Goal: Communication & Community: Answer question/provide support

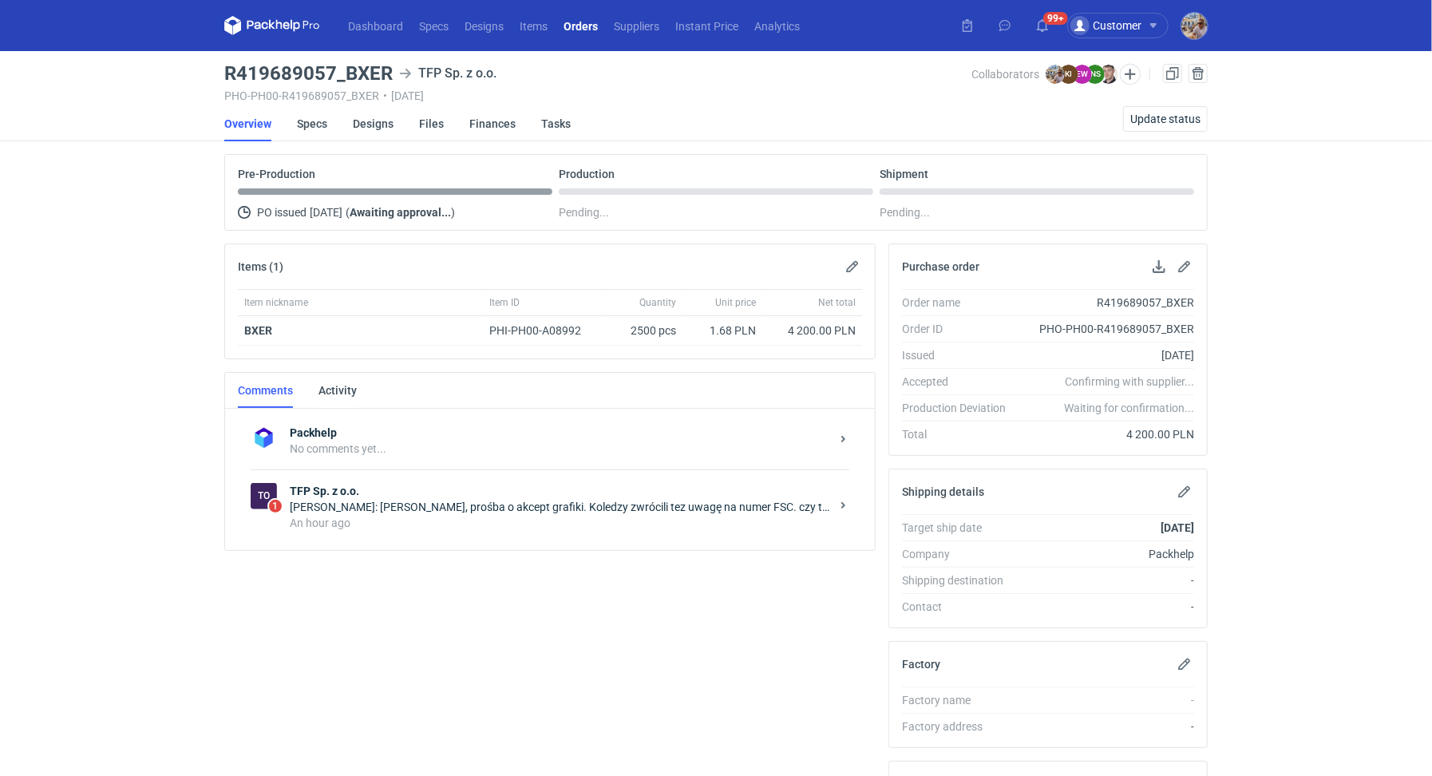
click at [634, 509] on div "[PERSON_NAME]: [PERSON_NAME], prośba o akcept grafiki. Koledzy zwrócili tez uwa…" at bounding box center [560, 507] width 540 height 16
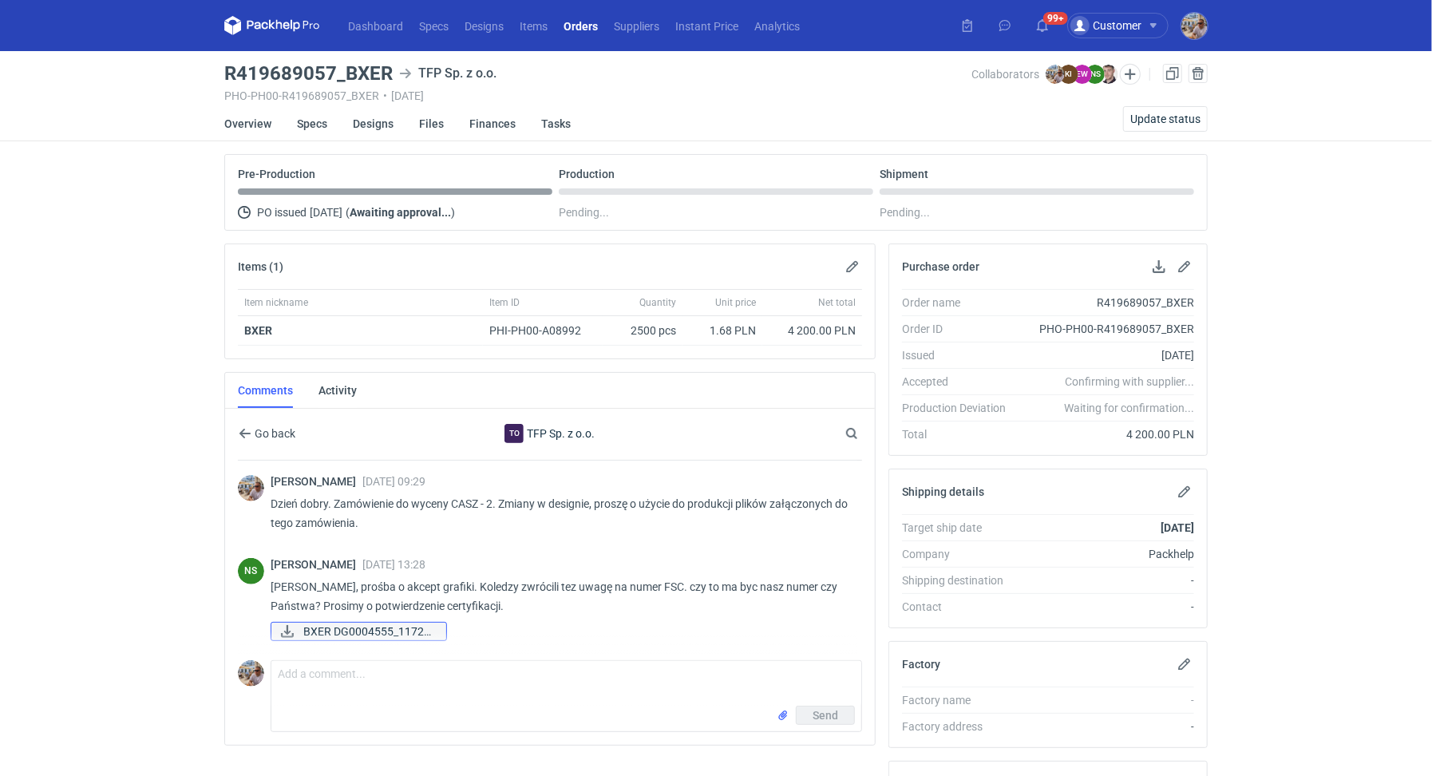
click at [374, 626] on span "BXER DG0004555_11724..." at bounding box center [368, 631] width 130 height 18
drag, startPoint x: 342, startPoint y: 71, endPoint x: 399, endPoint y: 69, distance: 56.7
click at [399, 69] on div "R419689057_BXER TFP Sp. z o.o." at bounding box center [597, 73] width 747 height 19
copy h3 "BXER"
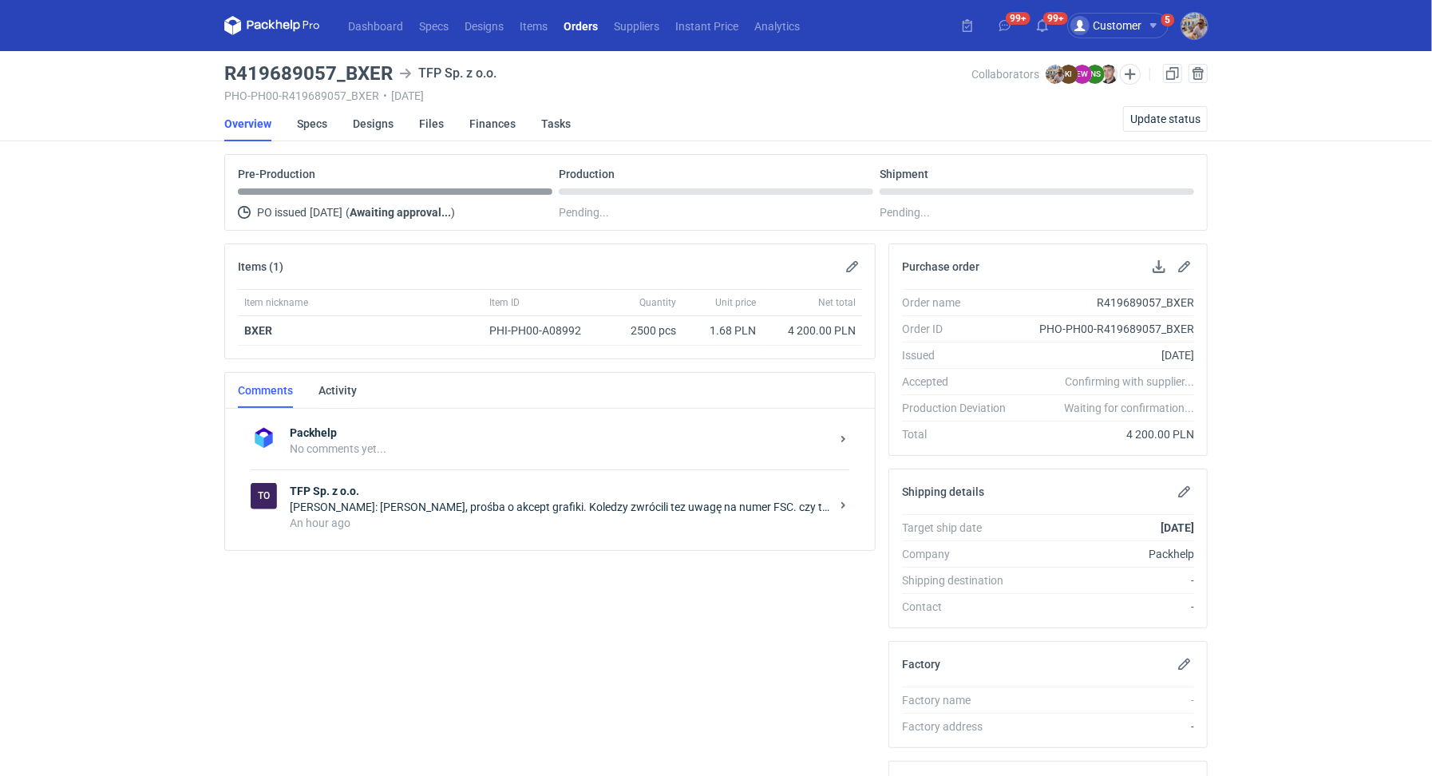
click at [658, 505] on div "[PERSON_NAME]: [PERSON_NAME], prośba o akcept grafiki. Koledzy zwrócili tez uwa…" at bounding box center [560, 507] width 540 height 16
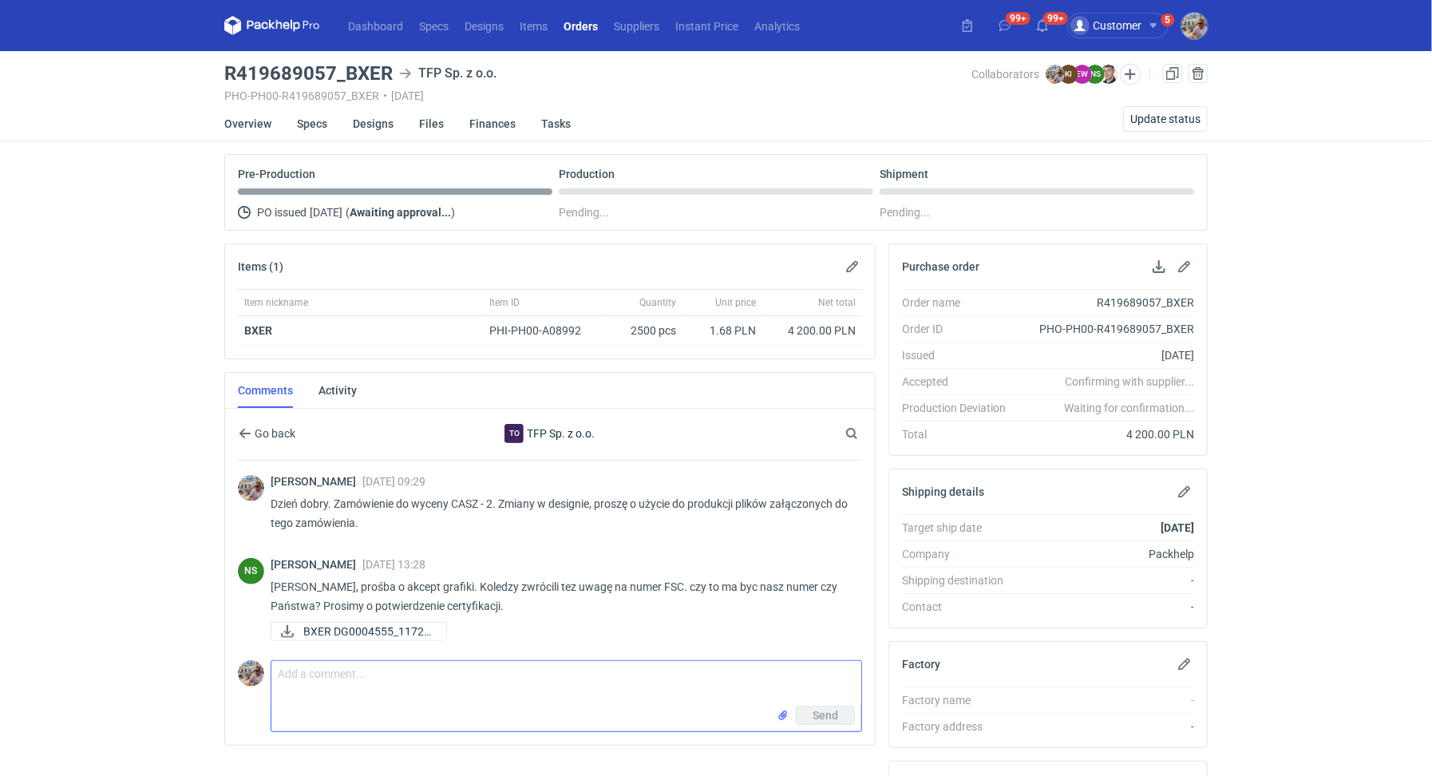
click at [401, 674] on textarea "Comment message" at bounding box center [566, 683] width 590 height 45
paste textarea "wygląda na delikatnie przesunietą w prawo, i kolor tła się nie zgadza, jeżeli t…"
click at [318, 673] on textarea "Pani Natlio uwagi naszego DTP: wygląda na delikatnie przesunietą w prawo, i kol…" at bounding box center [566, 688] width 590 height 55
click at [275, 692] on textarea "Pani Natalio uwagi naszego DTP: wygląda na delikatnie przesunietą w prawo, i ko…" at bounding box center [566, 688] width 590 height 55
paste textarea "Etykieta FSC jest z numerem certyfikatu przypisanym do packhelp"
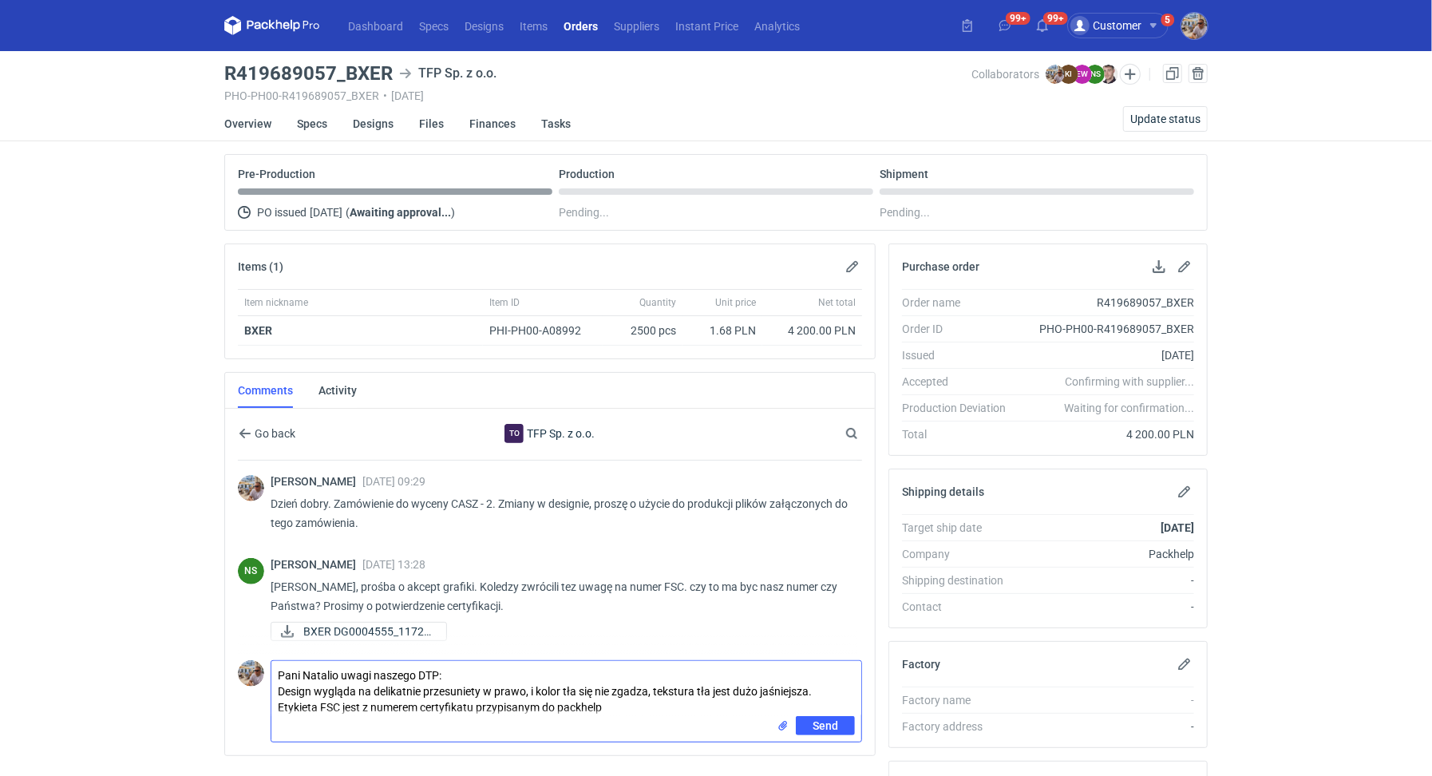
type textarea "Pani Natalio uwagi naszego DTP: Design wygląda na delikatnie przesuniety w praw…"
click at [784, 723] on input "file" at bounding box center [782, 725] width 13 height 17
click at [814, 754] on span "Send" at bounding box center [825, 759] width 26 height 11
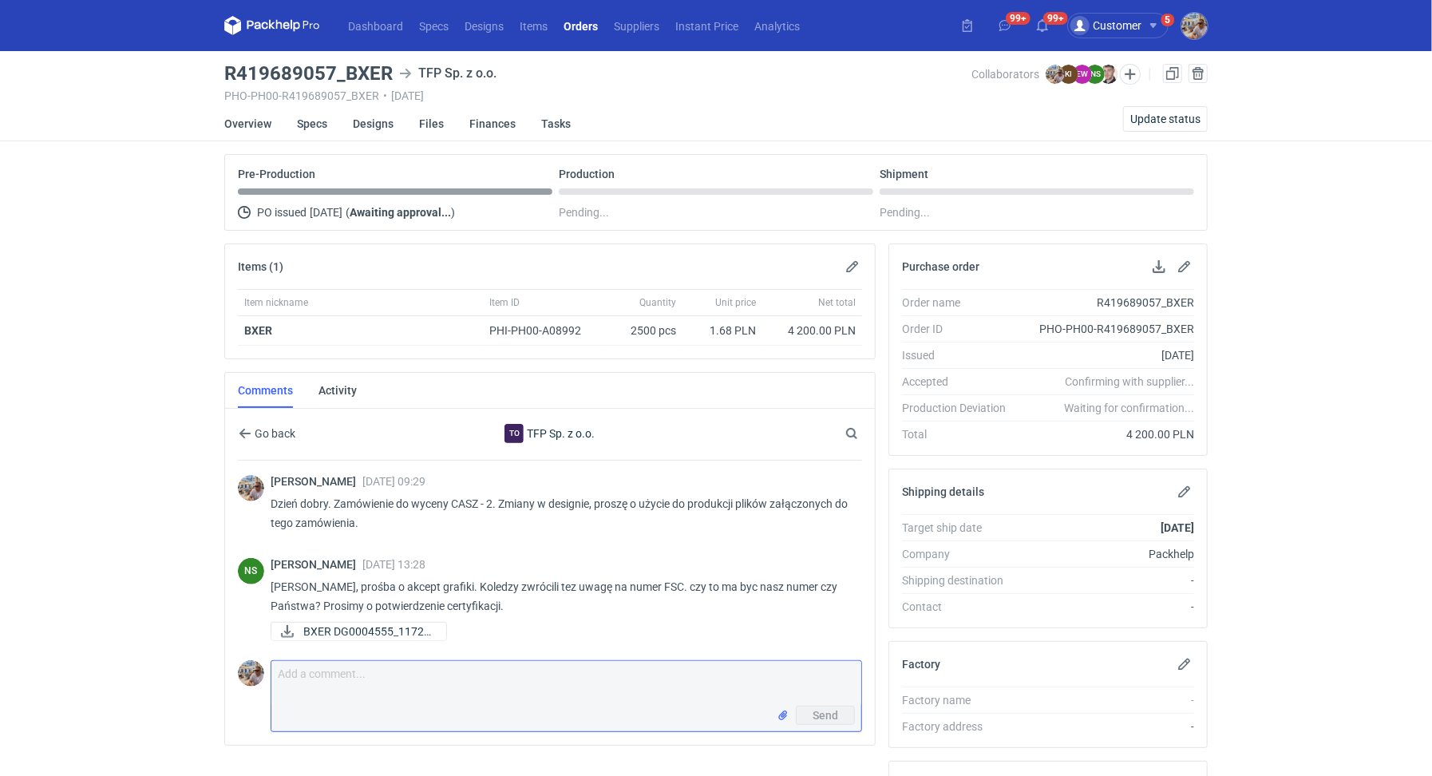
scroll to position [266, 0]
